Goal: Find specific page/section: Find specific page/section

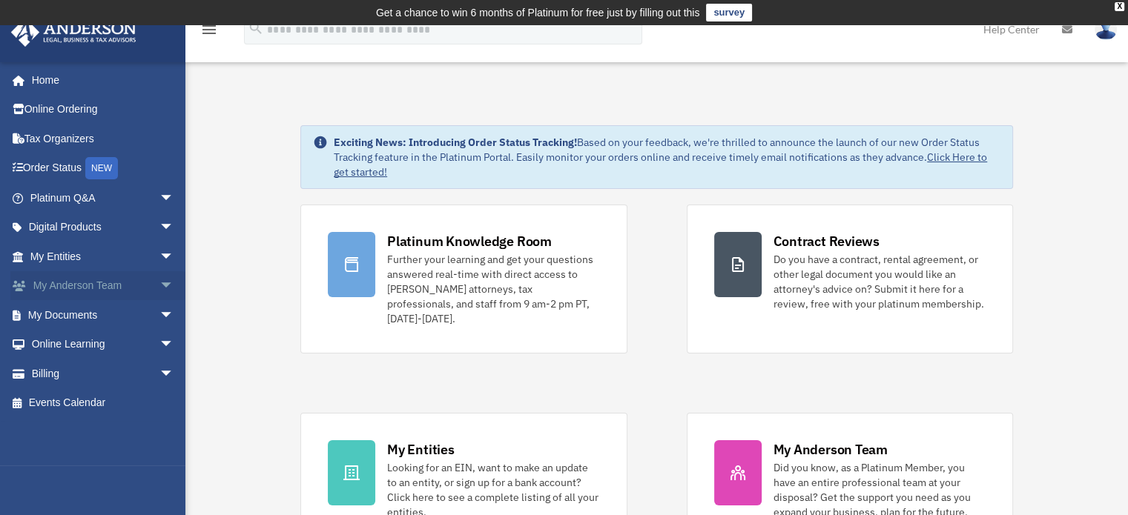
click at [86, 284] on link "My [PERSON_NAME] Team arrow_drop_down" at bounding box center [103, 286] width 186 height 30
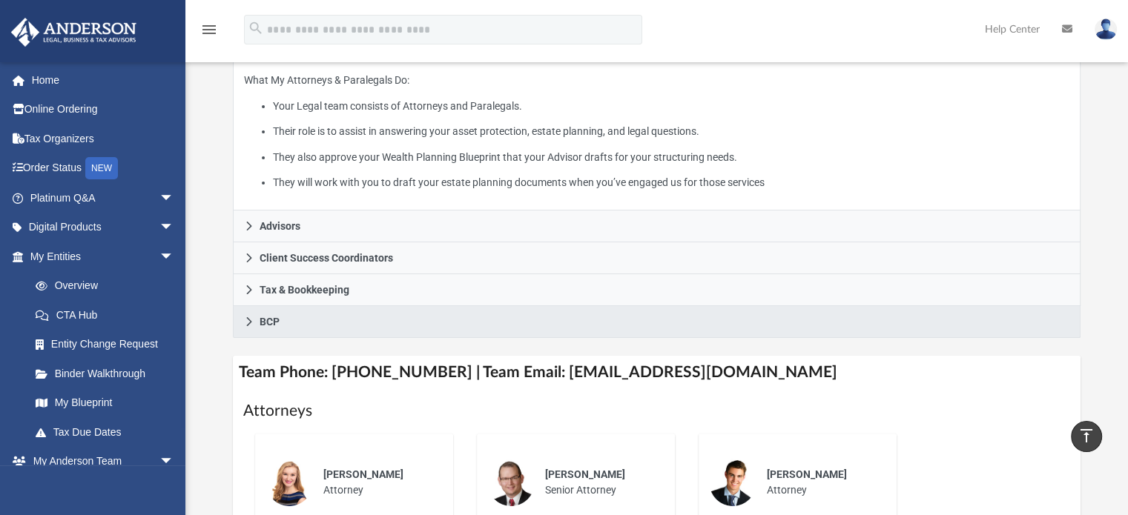
scroll to position [222, 0]
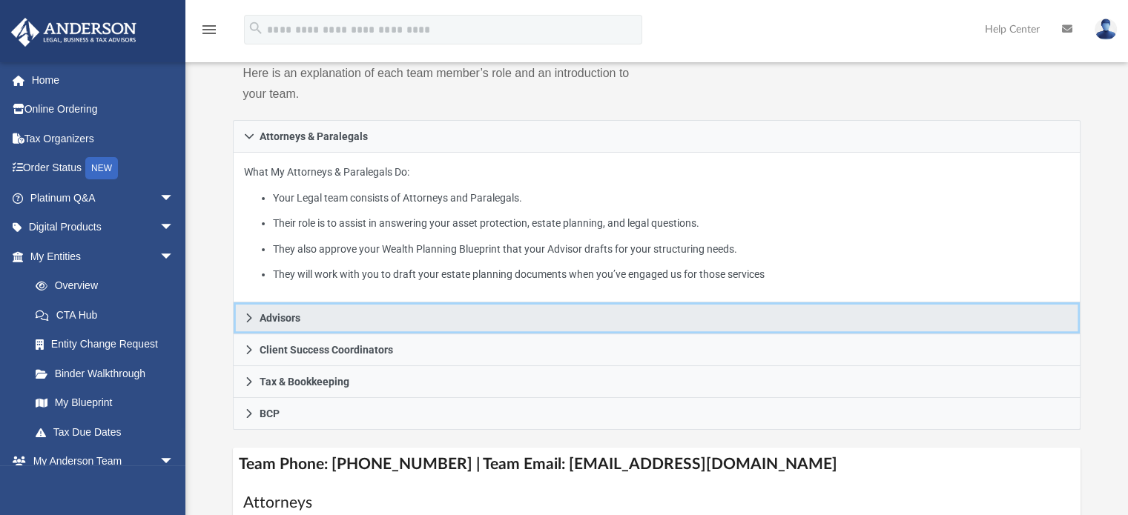
click at [291, 323] on span "Advisors" at bounding box center [279, 318] width 41 height 10
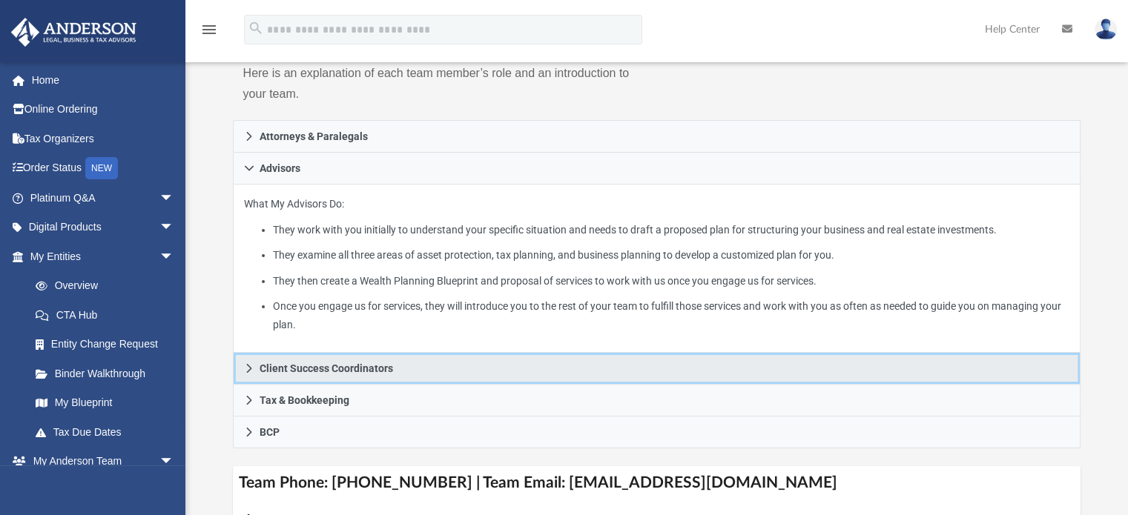
click at [342, 366] on span "Client Success Coordinators" at bounding box center [325, 368] width 133 height 10
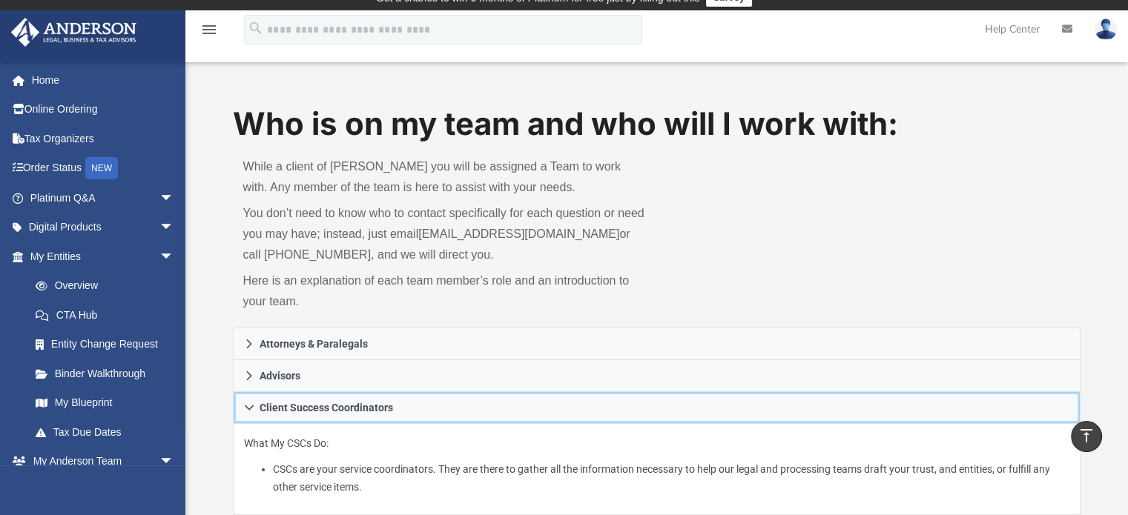
scroll to position [0, 0]
